Goal: Task Accomplishment & Management: Complete application form

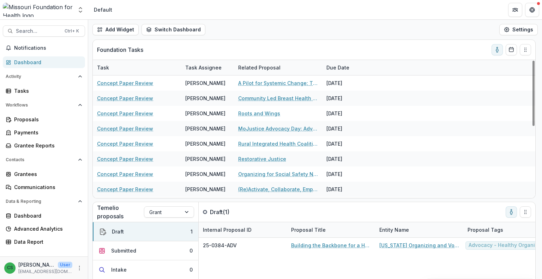
scroll to position [150, 0]
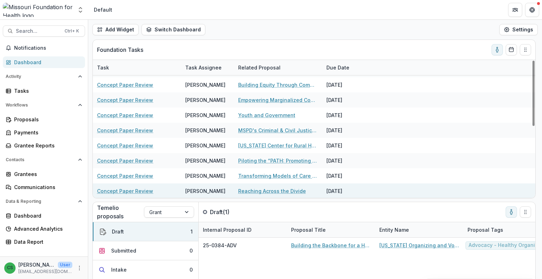
click at [277, 193] on link "Reaching Across the Divide" at bounding box center [272, 190] width 68 height 7
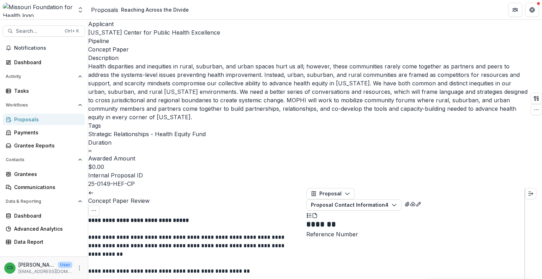
scroll to position [71, 0]
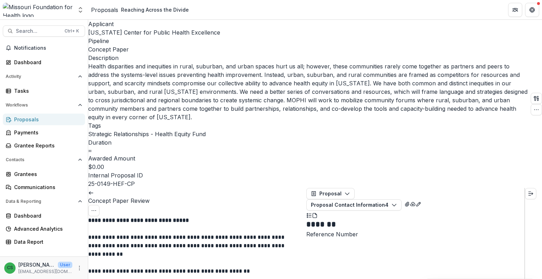
type input "*"
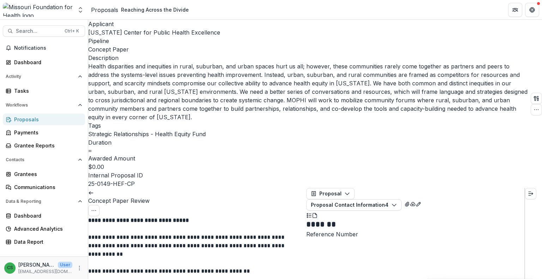
scroll to position [600, 0]
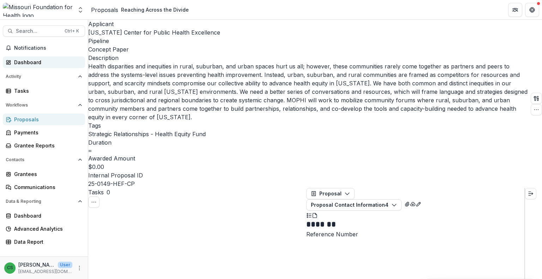
click at [58, 67] on link "Dashboard" at bounding box center [44, 62] width 82 height 12
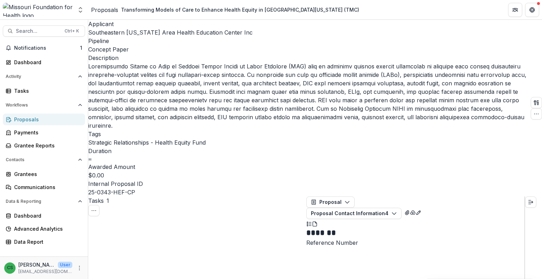
scroll to position [35, 0]
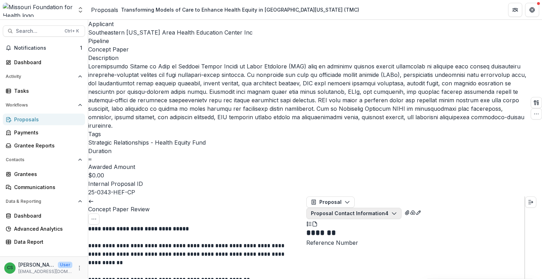
click at [402, 208] on button "Proposal Contact Information 4" at bounding box center [353, 213] width 95 height 11
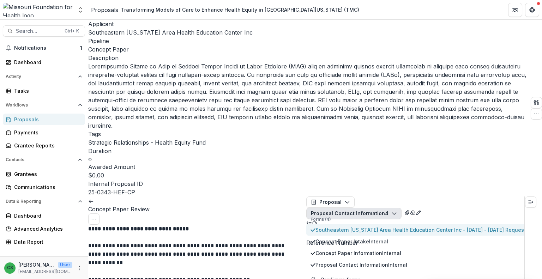
click at [377, 226] on span "Southeastern [US_STATE] Area Health Education Center Inc - [DATE] - [DATE] Requ…" at bounding box center [446, 229] width 260 height 7
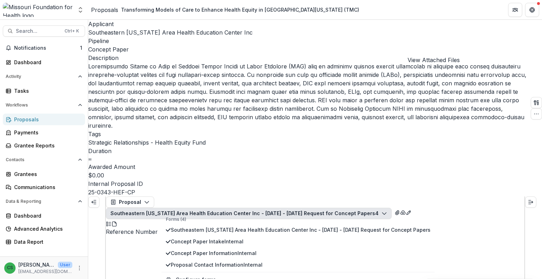
click at [400, 210] on icon "View Attached Files" at bounding box center [398, 213] width 6 height 6
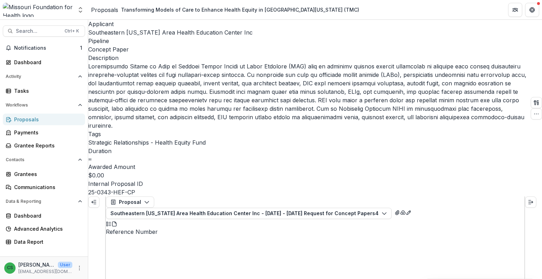
click at [100, 197] on button "Expand left" at bounding box center [93, 202] width 11 height 11
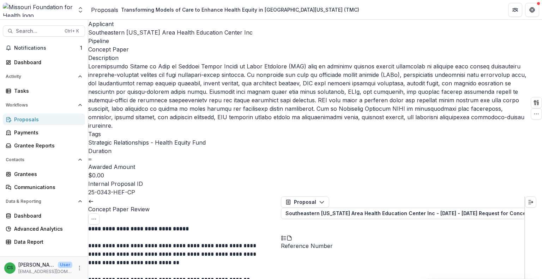
scroll to position [106, 0]
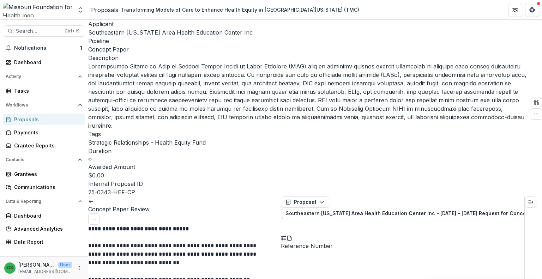
scroll to position [247, 0]
type input "*"
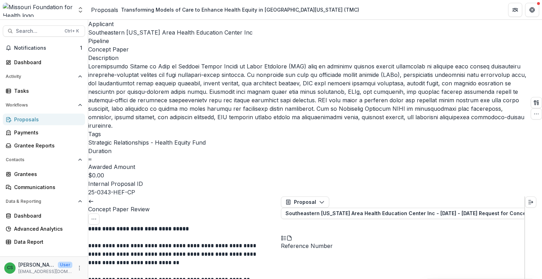
scroll to position [424, 0]
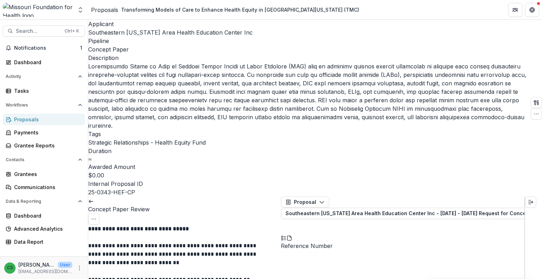
scroll to position [1059, 0]
click at [370, 208] on button "Southeastern [US_STATE] Area Health Education Center Inc - [DATE] - [DATE] Requ…" at bounding box center [424, 213] width 286 height 11
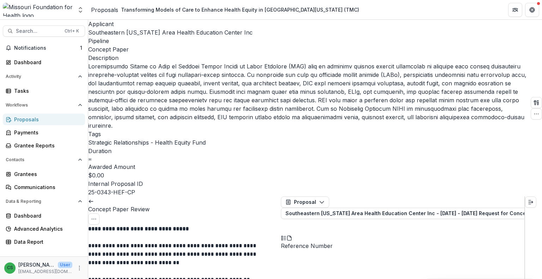
drag, startPoint x: 251, startPoint y: 131, endPoint x: 191, endPoint y: 126, distance: 59.6
drag, startPoint x: 213, startPoint y: 124, endPoint x: 154, endPoint y: 132, distance: 59.9
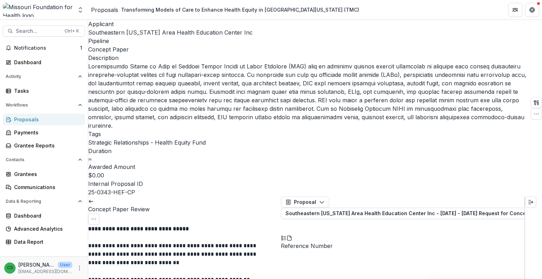
click at [398, 208] on button "Southeastern [US_STATE] Area Health Education Center Inc - [DATE] - [DATE] Requ…" at bounding box center [424, 213] width 286 height 11
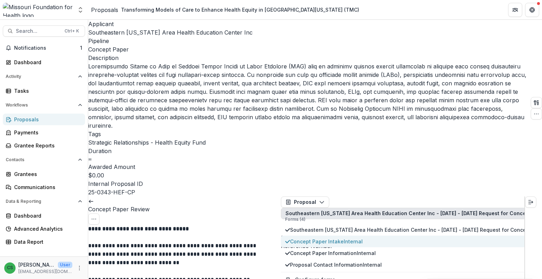
click at [379, 238] on span "Concept Paper Intake Internal" at bounding box center [420, 241] width 260 height 7
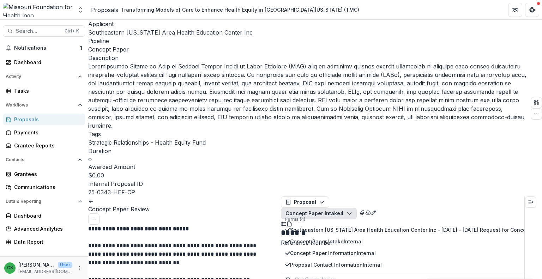
scroll to position [353, 0]
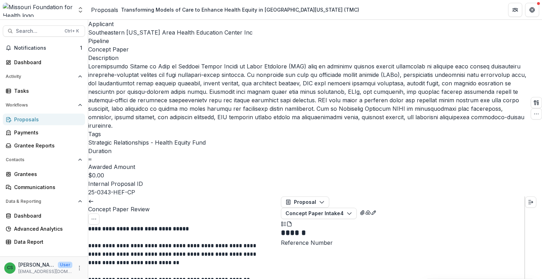
scroll to position [1130, 0]
click at [48, 64] on div "Dashboard" at bounding box center [46, 62] width 65 height 7
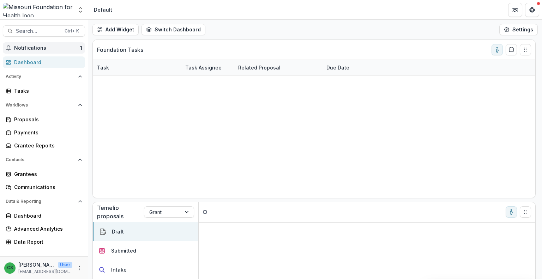
click at [67, 46] on span "Notifications" at bounding box center [47, 48] width 66 height 6
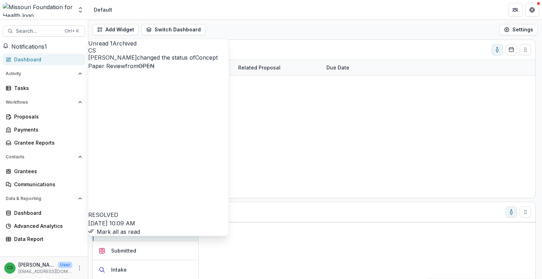
click at [140, 228] on button "Mark all as read" at bounding box center [114, 232] width 52 height 8
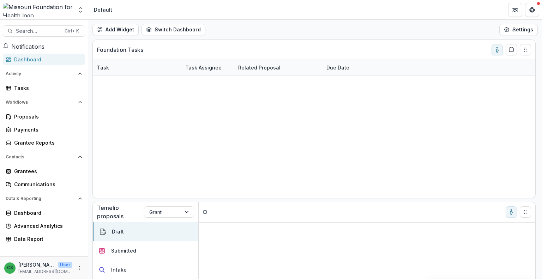
click at [50, 62] on div "Dashboard" at bounding box center [46, 59] width 65 height 7
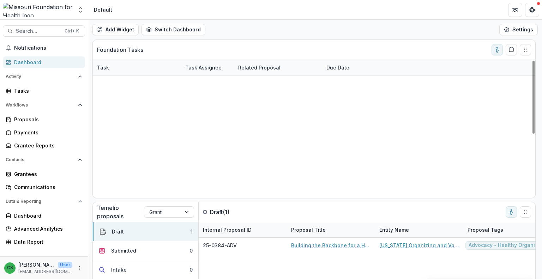
scroll to position [120, 0]
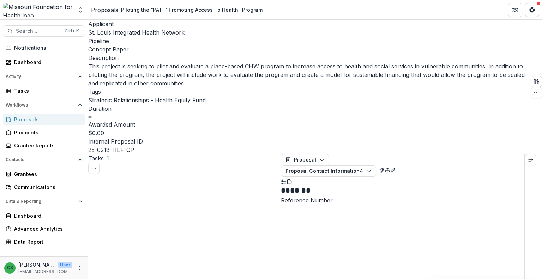
scroll to position [71, 0]
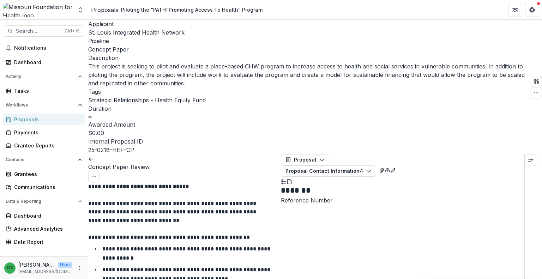
click at [94, 155] on link at bounding box center [91, 158] width 6 height 7
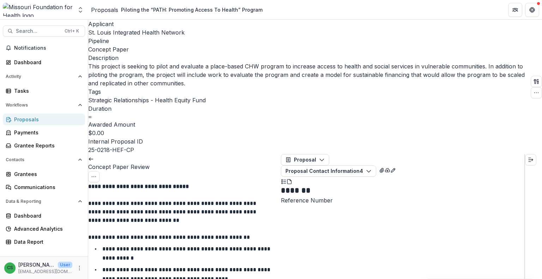
scroll to position [1200, 0]
click at [94, 155] on link at bounding box center [91, 158] width 6 height 7
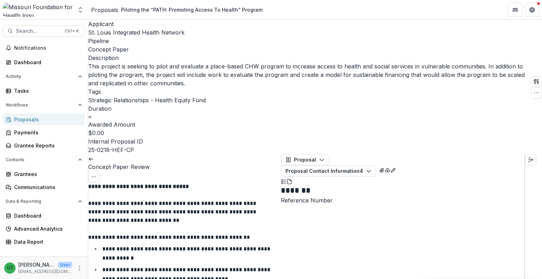
scroll to position [71, 0]
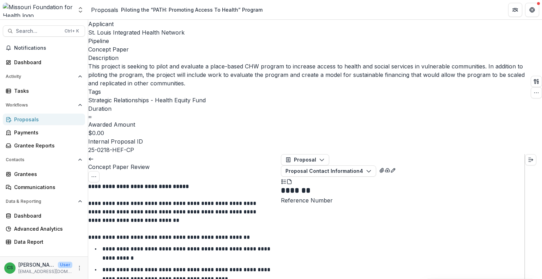
scroll to position [177, 0]
type input "*"
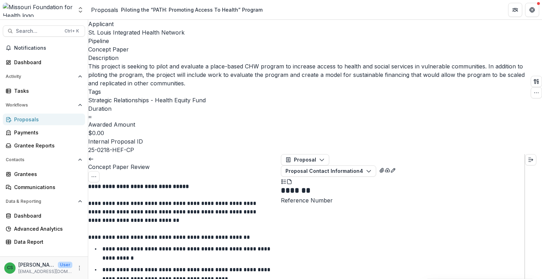
scroll to position [671, 0]
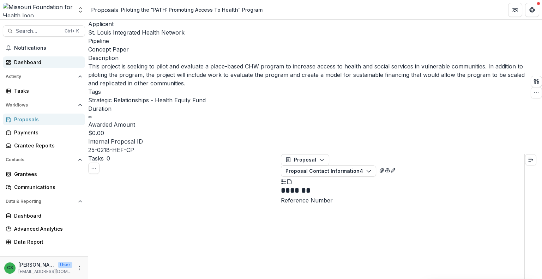
click at [38, 58] on link "Dashboard" at bounding box center [44, 62] width 82 height 12
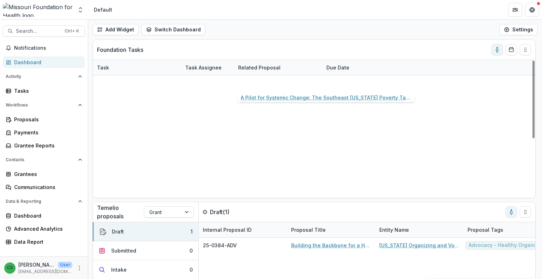
click at [275, 84] on link "A Pilot for Systemic Change: The Southeast [US_STATE] Poverty Task Force" at bounding box center [278, 82] width 80 height 7
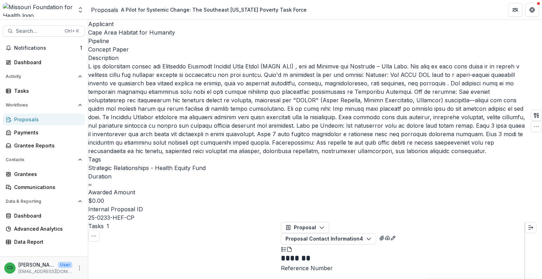
scroll to position [71, 0]
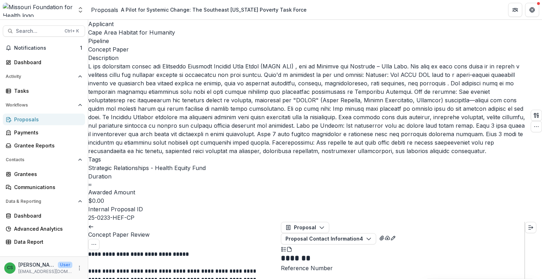
scroll to position [1200, 0]
click at [94, 223] on link at bounding box center [91, 226] width 6 height 7
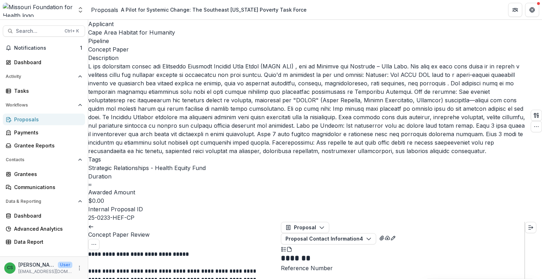
scroll to position [1236, 0]
click at [94, 224] on icon at bounding box center [91, 227] width 6 height 6
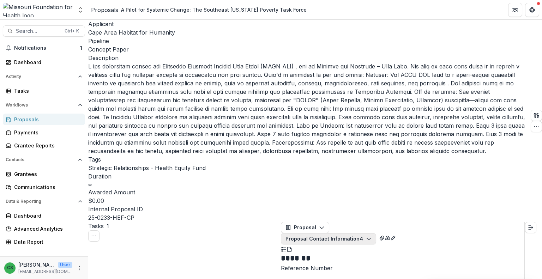
click at [376, 233] on button "Proposal Contact Information 4" at bounding box center [328, 238] width 95 height 11
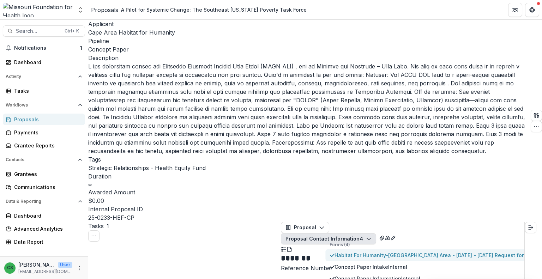
click at [391, 252] on span "Habitat For Humanity-[GEOGRAPHIC_DATA] Area - [DATE] - [DATE] Request for Conce…" at bounding box center [450, 255] width 230 height 7
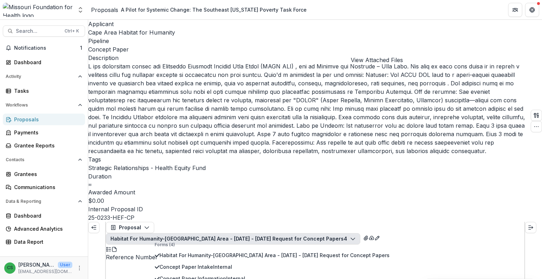
click at [369, 235] on icon "View Attached Files" at bounding box center [366, 238] width 6 height 6
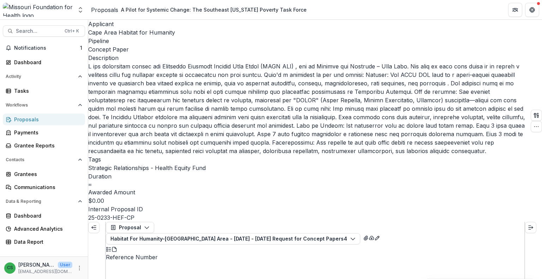
scroll to position [90, 0]
click at [94, 225] on icon "Expand left" at bounding box center [94, 228] width 6 height 6
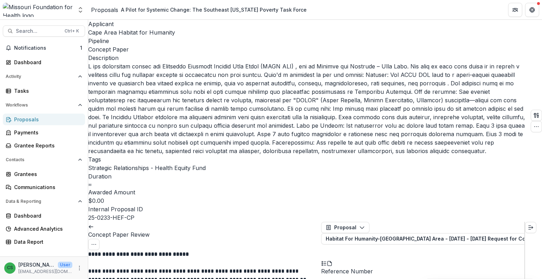
scroll to position [71, 0]
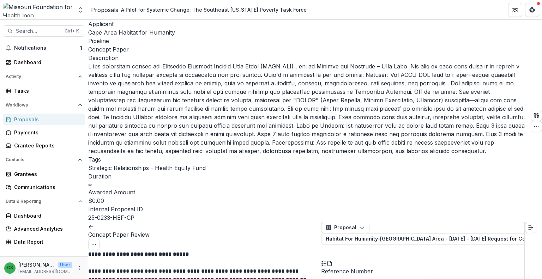
type input "*"
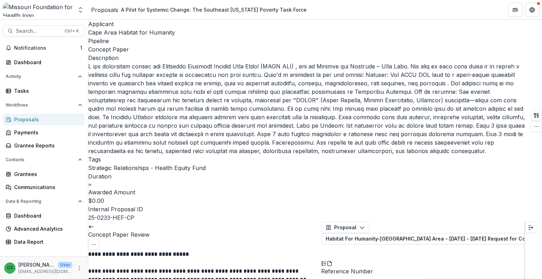
scroll to position [494, 0]
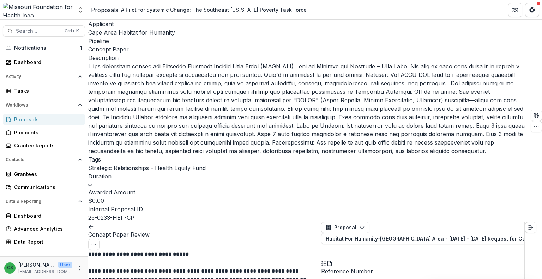
scroll to position [1024, 0]
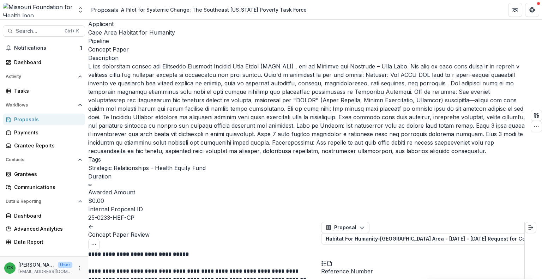
scroll to position [1299, 0]
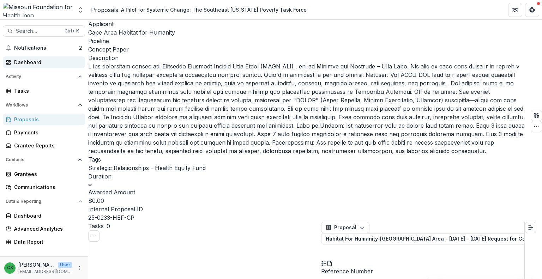
click at [47, 59] on div "Dashboard" at bounding box center [46, 62] width 65 height 7
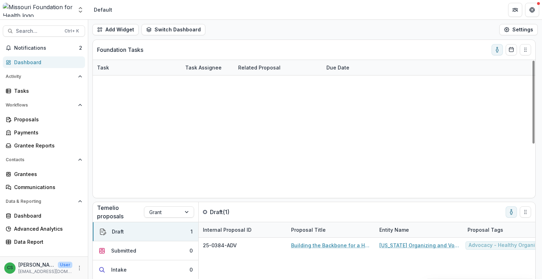
click at [275, 277] on link "[US_STATE] Center for Rural Health" at bounding box center [278, 280] width 80 height 7
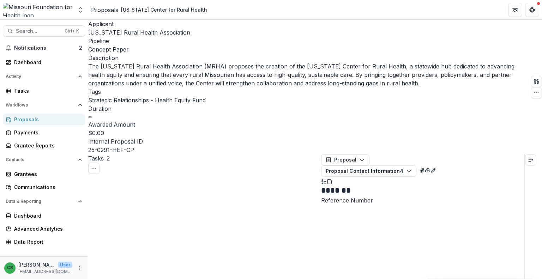
scroll to position [141, 0]
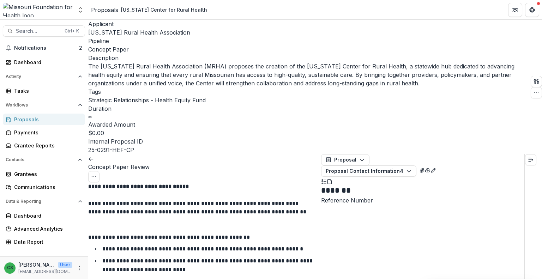
scroll to position [1165, 0]
click at [94, 156] on icon at bounding box center [91, 159] width 6 height 6
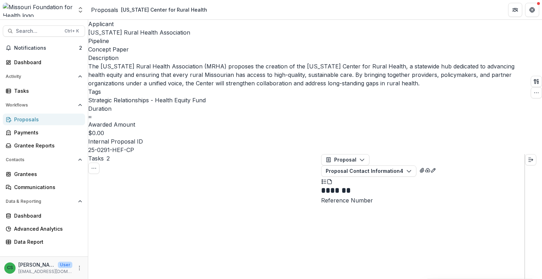
scroll to position [71, 0]
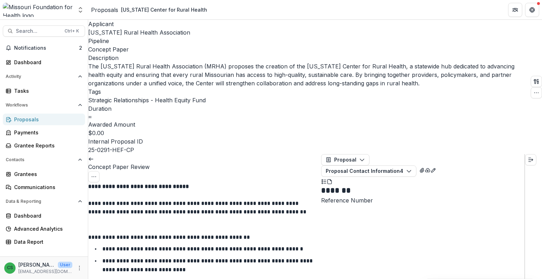
click at [94, 155] on link at bounding box center [91, 158] width 6 height 7
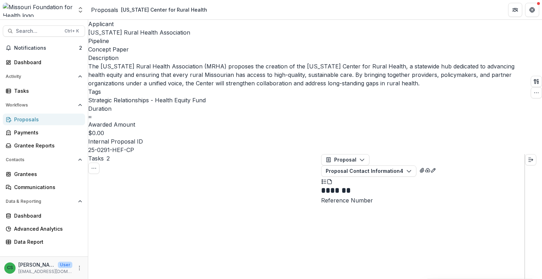
scroll to position [106, 0]
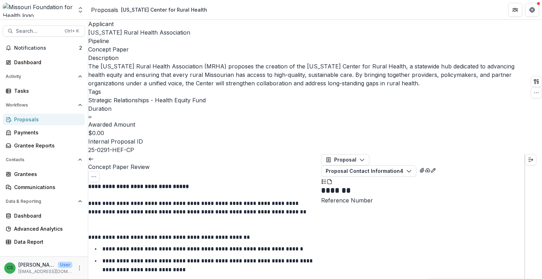
scroll to position [71, 0]
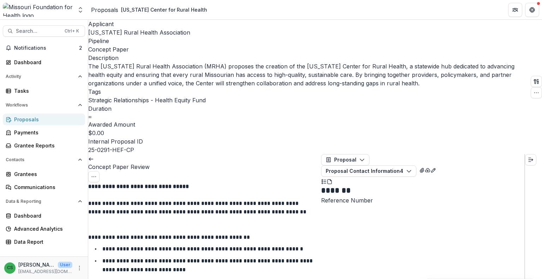
scroll to position [318, 0]
type input "*"
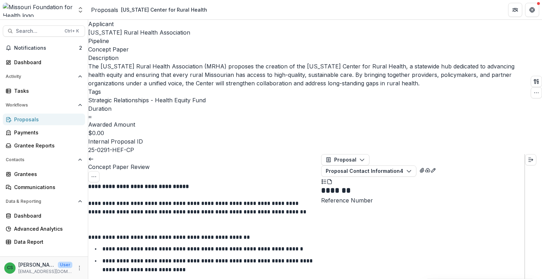
scroll to position [600, 0]
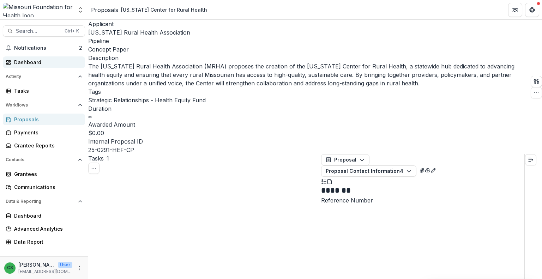
click at [34, 60] on div "Dashboard" at bounding box center [46, 62] width 65 height 7
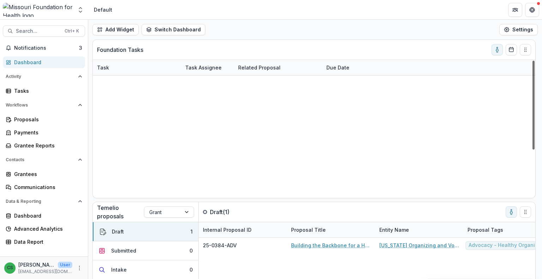
scroll to position [74, 0]
drag, startPoint x: 535, startPoint y: 105, endPoint x: 533, endPoint y: 164, distance: 59.3
click at [533, 150] on div at bounding box center [534, 105] width 2 height 89
click at [285, 262] on link "MSPD's Criminal & Civil Justice Partnership" at bounding box center [278, 265] width 80 height 7
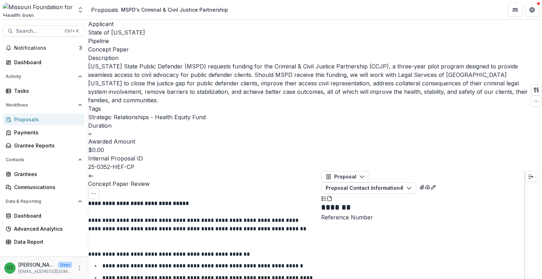
scroll to position [1059, 0]
click at [94, 172] on link at bounding box center [91, 175] width 6 height 7
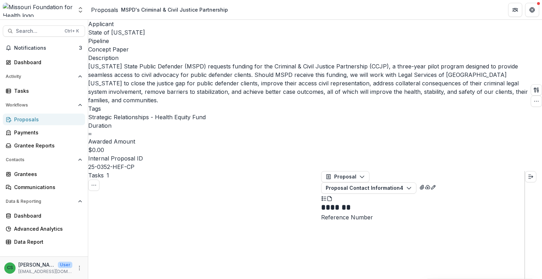
scroll to position [35, 0]
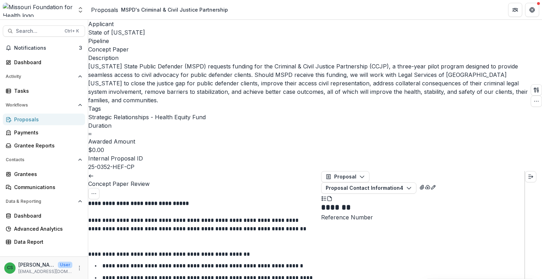
scroll to position [1059, 0]
click at [94, 173] on icon at bounding box center [91, 176] width 6 height 6
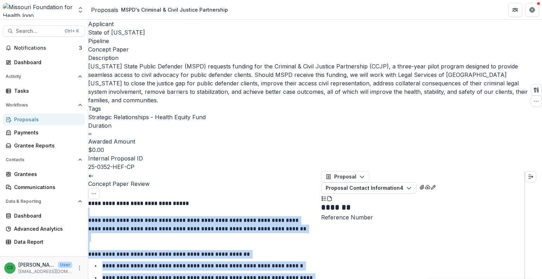
drag, startPoint x: 319, startPoint y: 68, endPoint x: 320, endPoint y: 74, distance: 5.4
click at [312, 208] on p at bounding box center [204, 212] width 233 height 8
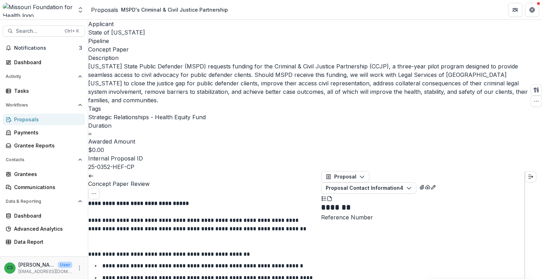
scroll to position [113, 0]
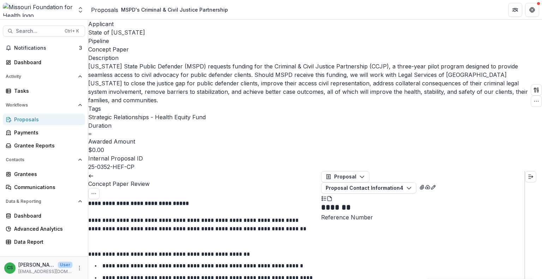
type input "*"
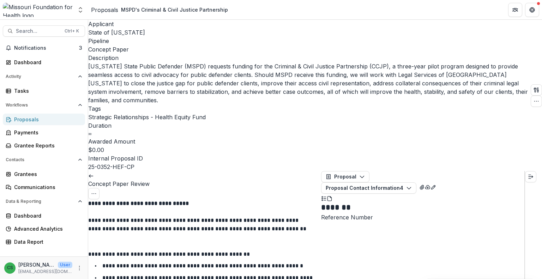
scroll to position [360, 0]
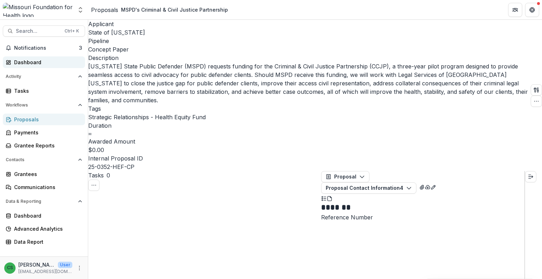
click at [53, 62] on div "Dashboard" at bounding box center [46, 62] width 65 height 7
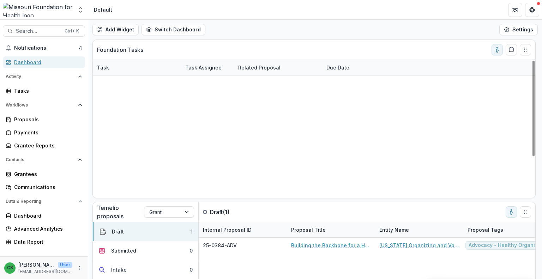
scroll to position [59, 0]
click at [277, 246] on link "Youth and Government" at bounding box center [266, 249] width 57 height 7
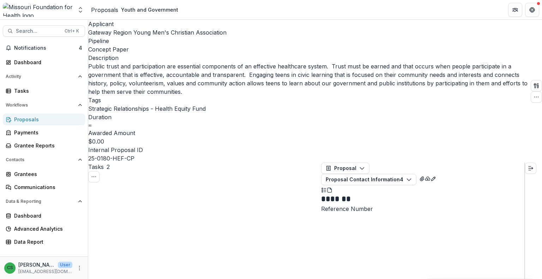
scroll to position [141, 0]
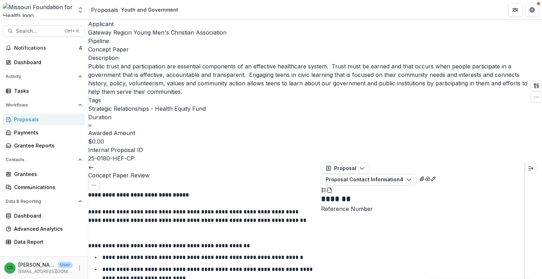
scroll to position [989, 0]
click at [94, 163] on link at bounding box center [91, 166] width 6 height 7
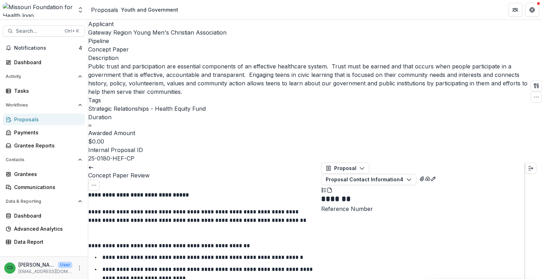
type input "*"
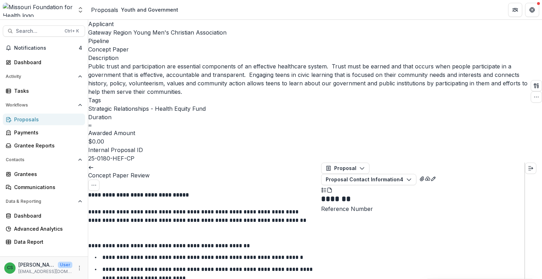
scroll to position [1059, 0]
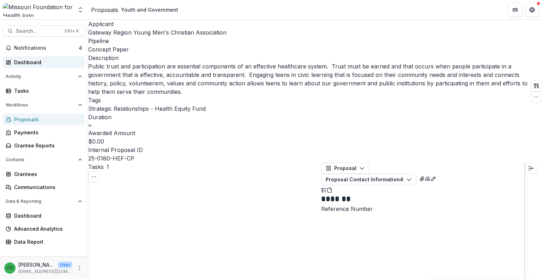
click at [50, 63] on div "Dashboard" at bounding box center [46, 62] width 65 height 7
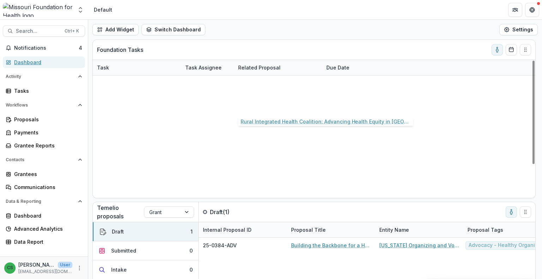
scroll to position [44, 0]
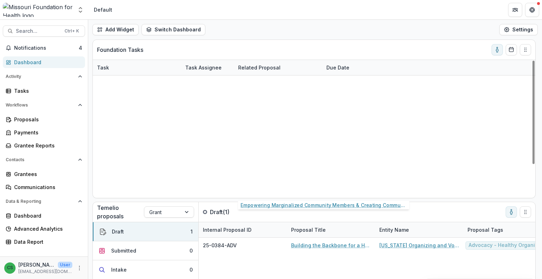
click at [275, 231] on link "Empowering Marginalized Community Members & Creating Community Solutions" at bounding box center [278, 234] width 80 height 7
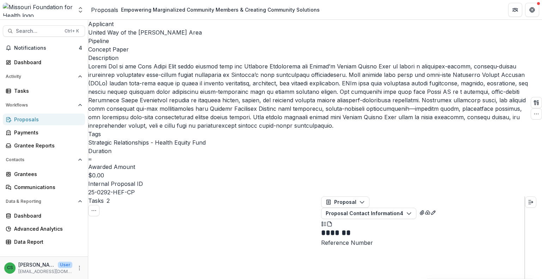
scroll to position [106, 0]
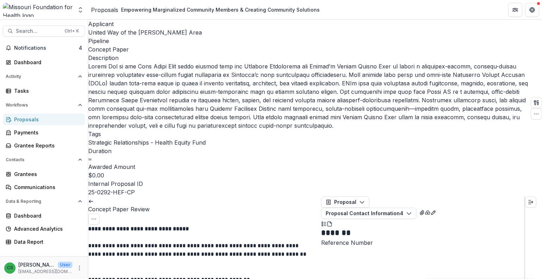
scroll to position [1059, 0]
click at [94, 197] on link at bounding box center [91, 200] width 6 height 7
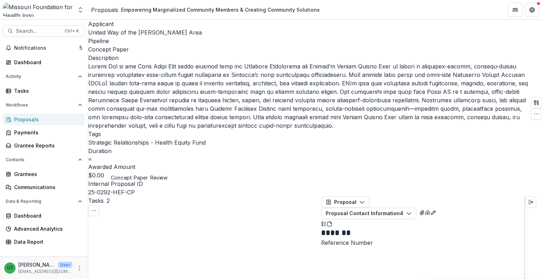
scroll to position [35, 0]
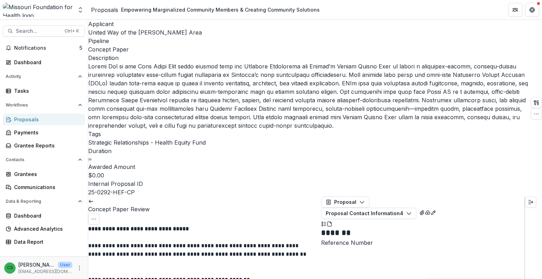
scroll to position [71, 0]
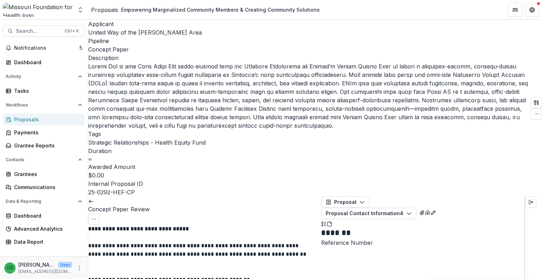
scroll to position [141, 0]
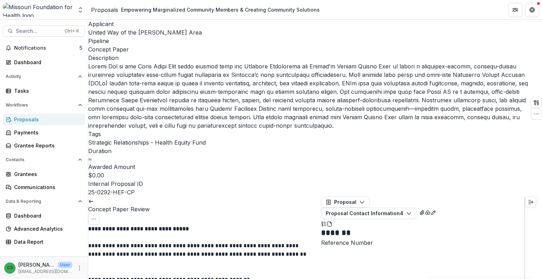
type input "*"
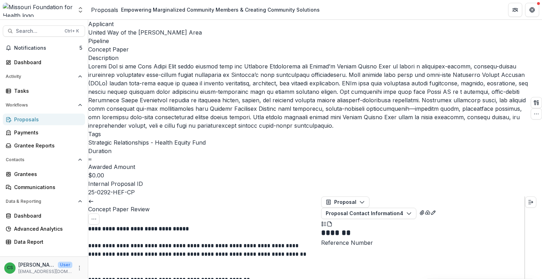
scroll to position [565, 0]
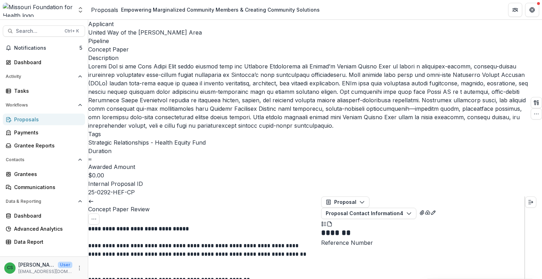
scroll to position [989, 0]
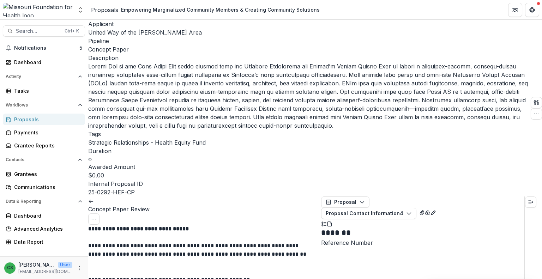
drag, startPoint x: 185, startPoint y: 188, endPoint x: 281, endPoint y: 195, distance: 95.9
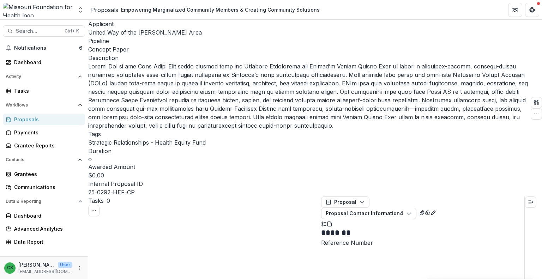
click at [36, 56] on div "Notifications 6 Dashboard Activity Tasks Workflows Proposals Payments Grantee R…" at bounding box center [44, 149] width 88 height 214
click at [38, 62] on div "Dashboard" at bounding box center [46, 62] width 65 height 7
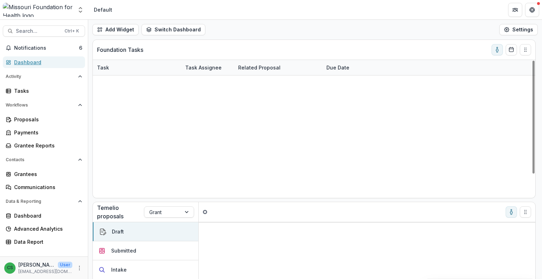
scroll to position [29, 0]
click at [265, 216] on link "Building Equity Through Community Finance - CPSEMO’s Path to CDFI Certification" at bounding box center [278, 219] width 80 height 7
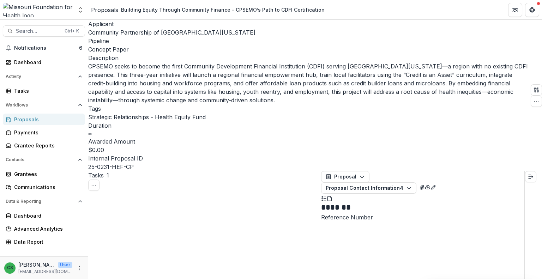
scroll to position [106, 0]
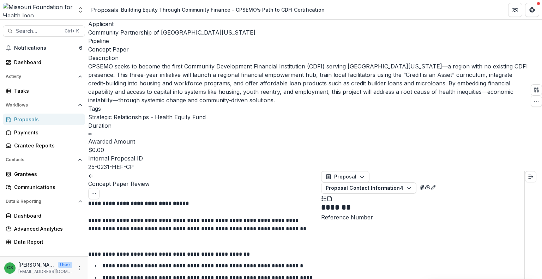
scroll to position [1059, 0]
click at [90, 175] on polyline at bounding box center [89, 176] width 1 height 3
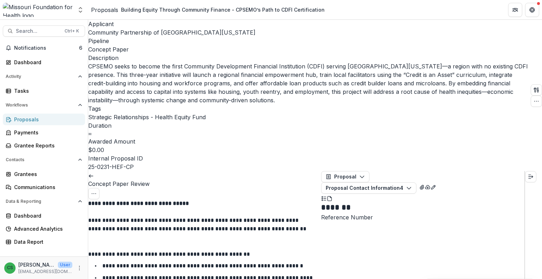
click at [94, 172] on link at bounding box center [91, 175] width 6 height 7
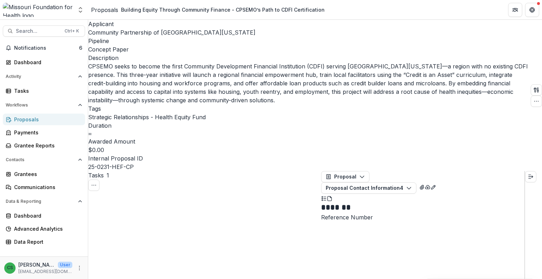
scroll to position [78, 0]
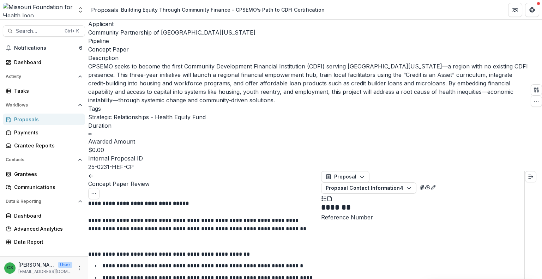
scroll to position [71, 0]
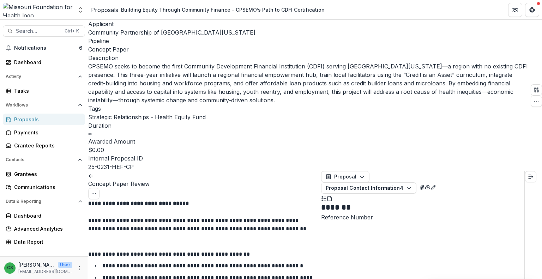
type input "*"
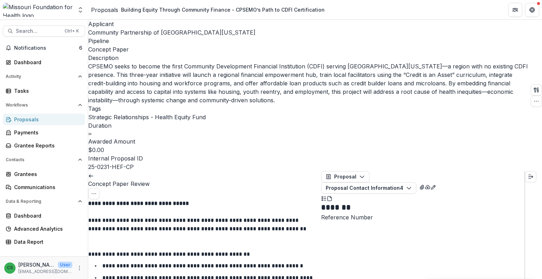
scroll to position [953, 0]
click at [411, 183] on button "Proposal Contact Information 4" at bounding box center [368, 188] width 95 height 11
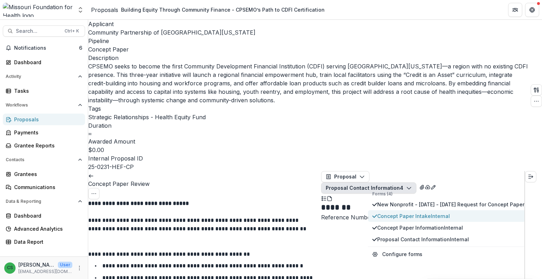
click at [408, 213] on span "Concept Paper Intake Internal" at bounding box center [452, 216] width 150 height 7
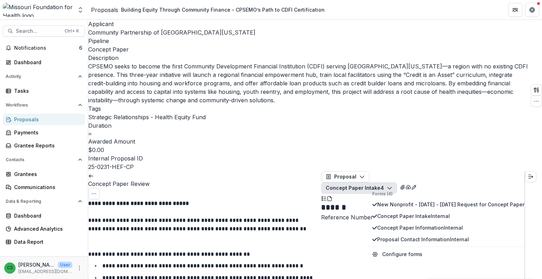
scroll to position [424, 0]
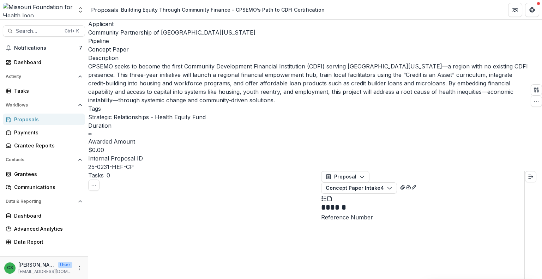
click at [50, 41] on div "Search... Ctrl + K Notifications 7 Dashboard Activity Tasks Workflows Proposals…" at bounding box center [44, 150] width 88 height 260
click at [49, 43] on button "Notifications 7" at bounding box center [44, 47] width 82 height 11
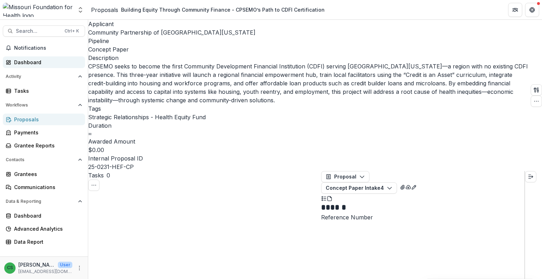
click at [62, 65] on div "Dashboard" at bounding box center [46, 62] width 65 height 7
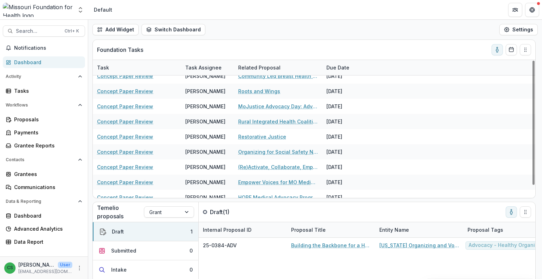
scroll to position [14, 0]
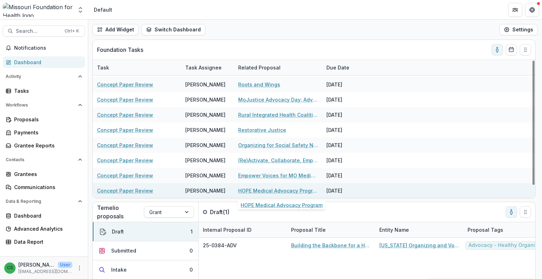
click at [304, 187] on link "HOPE Medical Advocacy Program" at bounding box center [278, 190] width 80 height 7
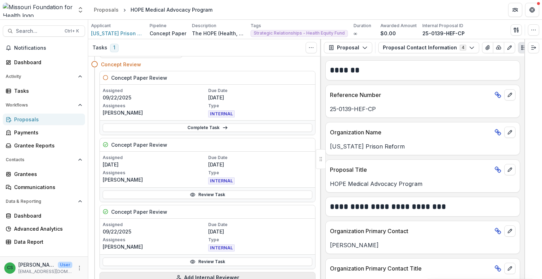
scroll to position [71, 0]
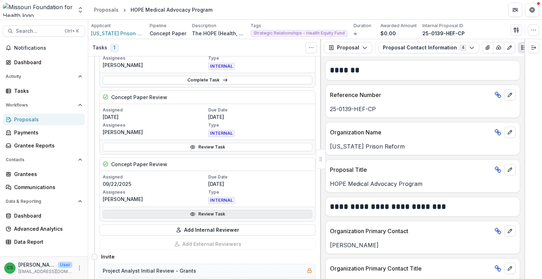
click at [203, 214] on link "Review Task" at bounding box center [208, 214] width 210 height 8
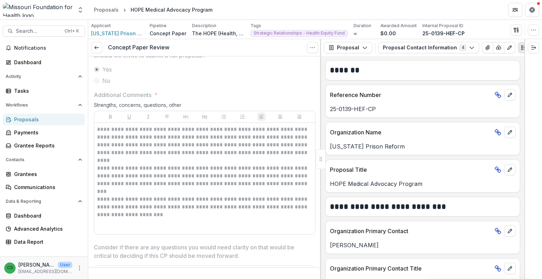
scroll to position [1059, 0]
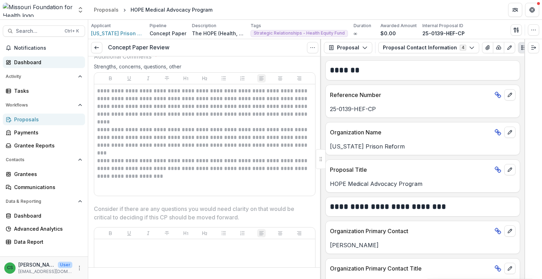
click at [54, 64] on div "Dashboard" at bounding box center [46, 62] width 65 height 7
